Goal: Communication & Community: Answer question/provide support

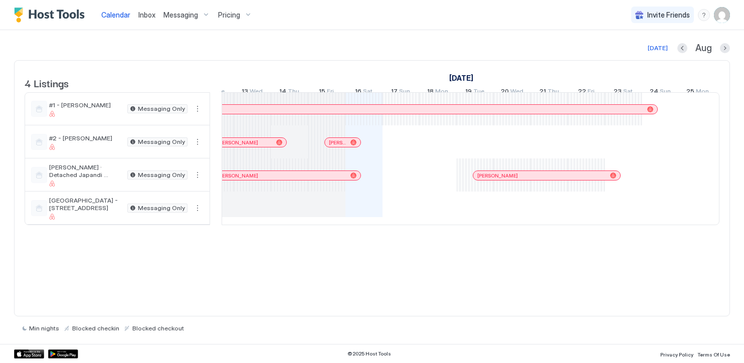
scroll to position [0, 348]
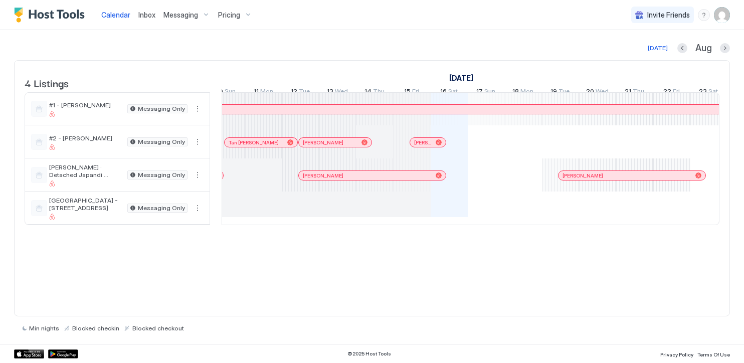
click at [421, 146] on div at bounding box center [421, 142] width 8 height 8
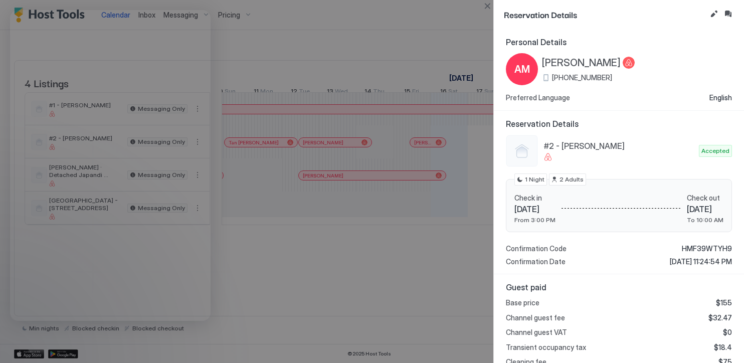
click at [704, 247] on span "HMF39WTYH9" at bounding box center [707, 248] width 50 height 9
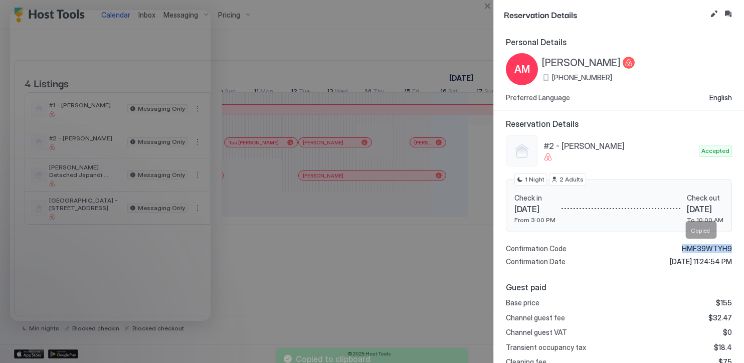
click at [704, 247] on span "HMF39WTYH9" at bounding box center [707, 248] width 50 height 9
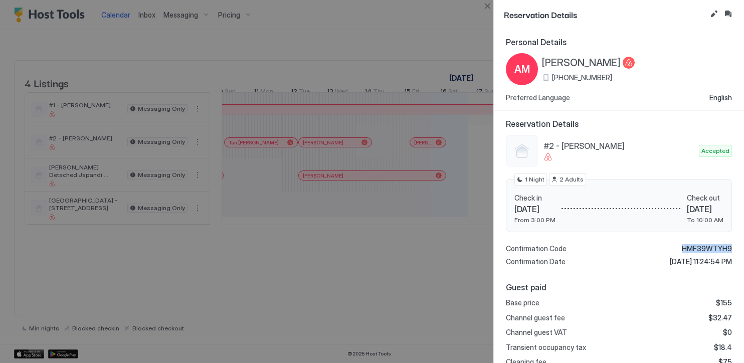
click at [487, 5] on button "Close" at bounding box center [487, 6] width 12 height 12
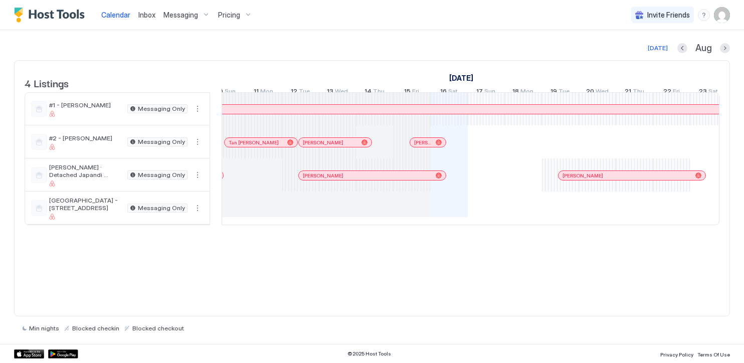
click at [419, 146] on div at bounding box center [419, 142] width 8 height 8
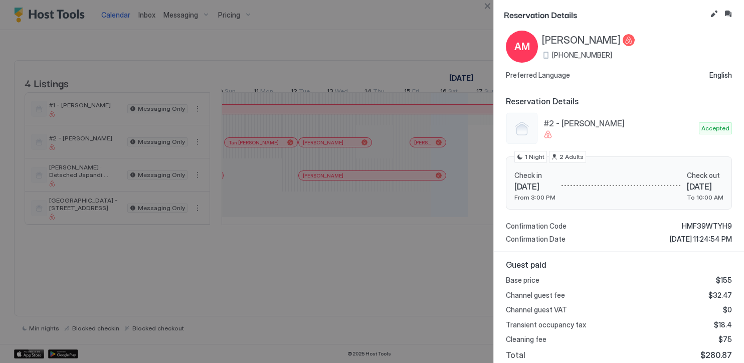
scroll to position [0, 0]
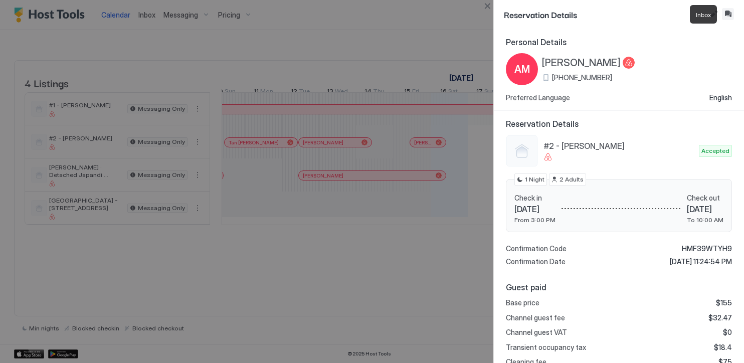
click at [724, 12] on button "Inbox" at bounding box center [728, 14] width 12 height 12
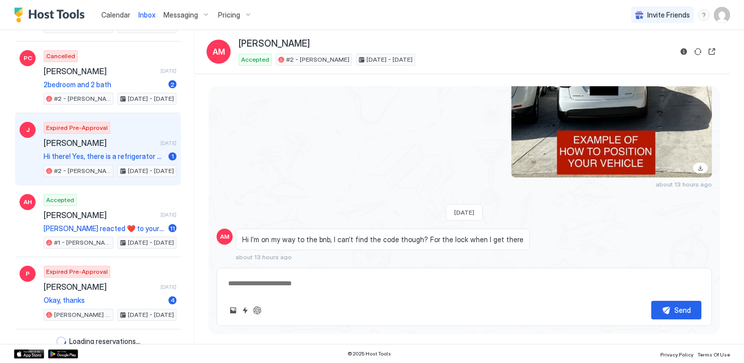
scroll to position [1206, 0]
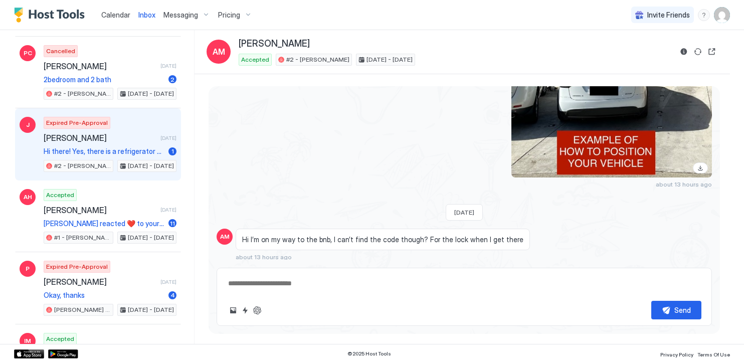
type textarea "*"
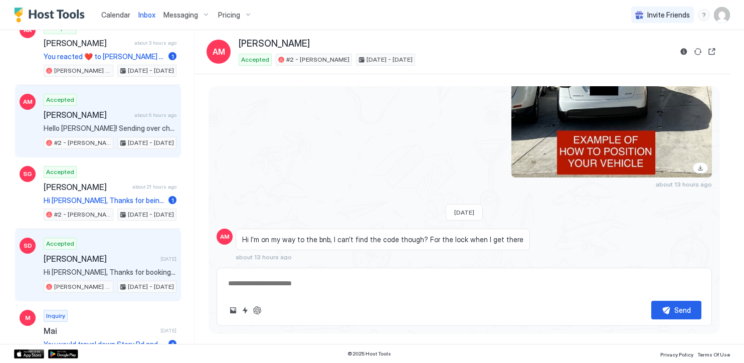
scroll to position [0, 0]
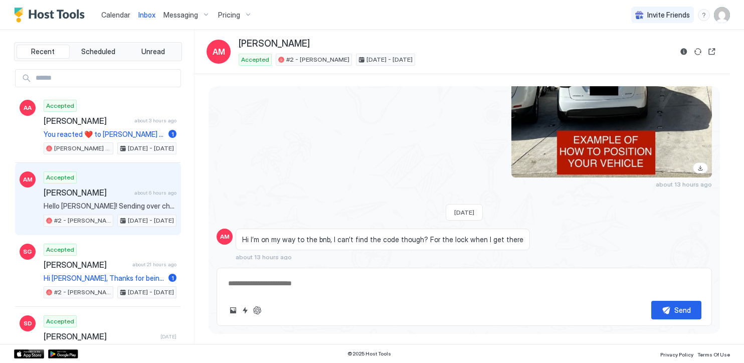
click at [115, 15] on span "Calendar" at bounding box center [115, 15] width 29 height 9
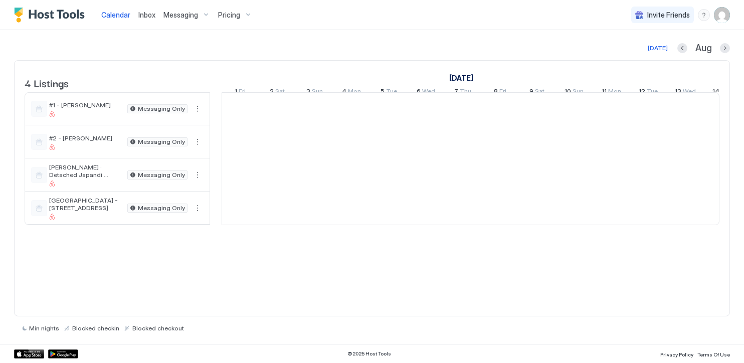
scroll to position [0, 557]
